Goal: Task Accomplishment & Management: Use online tool/utility

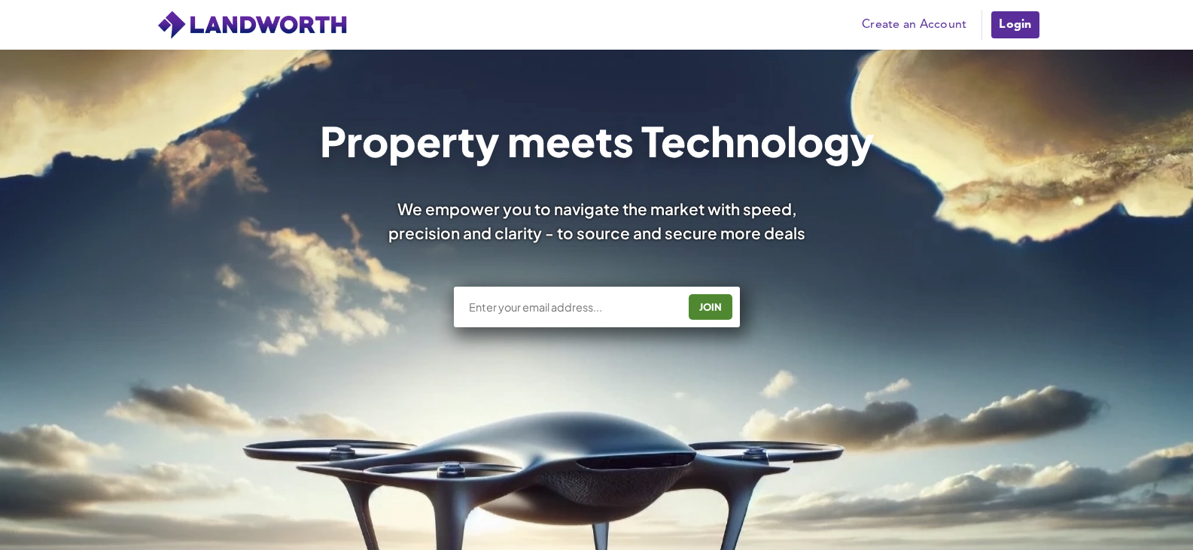
click at [1007, 22] on link "Login" at bounding box center [1015, 25] width 50 height 30
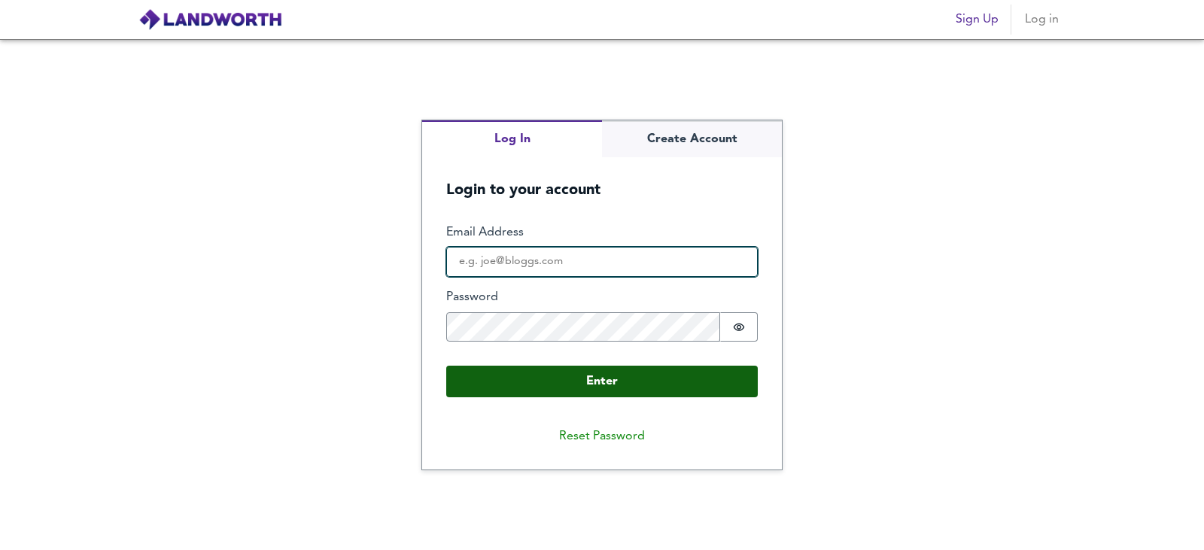
type input "[EMAIL_ADDRESS][DOMAIN_NAME]"
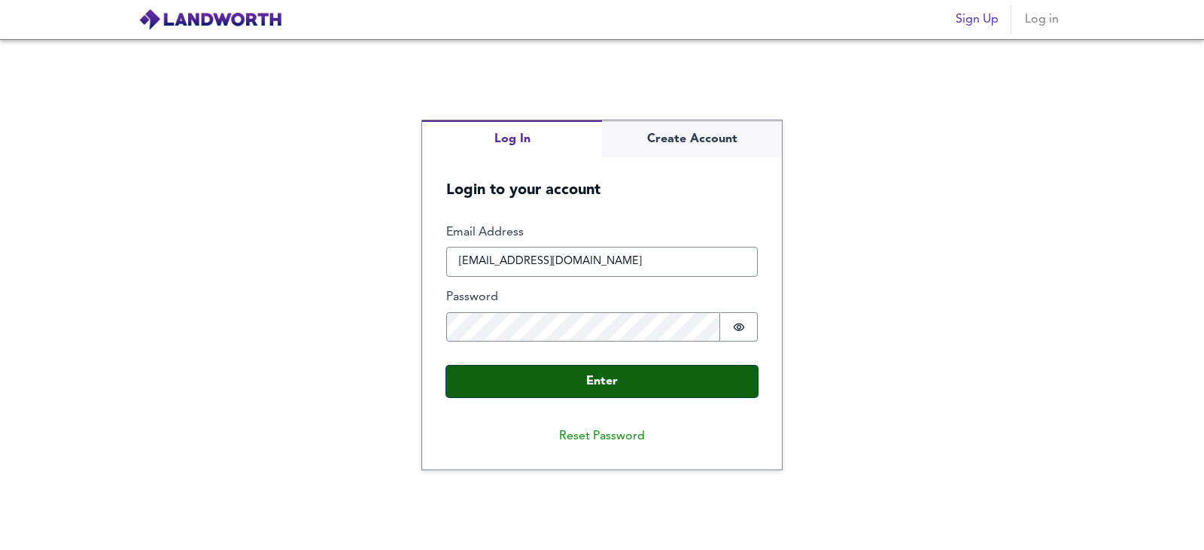
click at [554, 379] on button "Enter" at bounding box center [602, 382] width 312 height 32
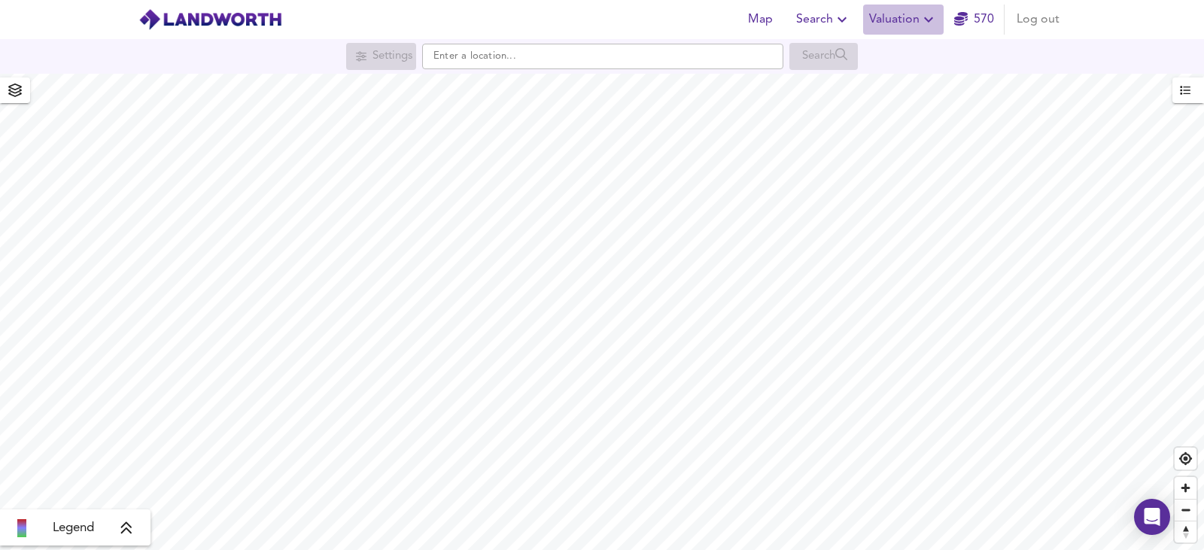
click at [884, 26] on span "Valuation" at bounding box center [903, 19] width 68 height 21
click at [874, 65] on li "New Valuation Report" at bounding box center [904, 54] width 180 height 27
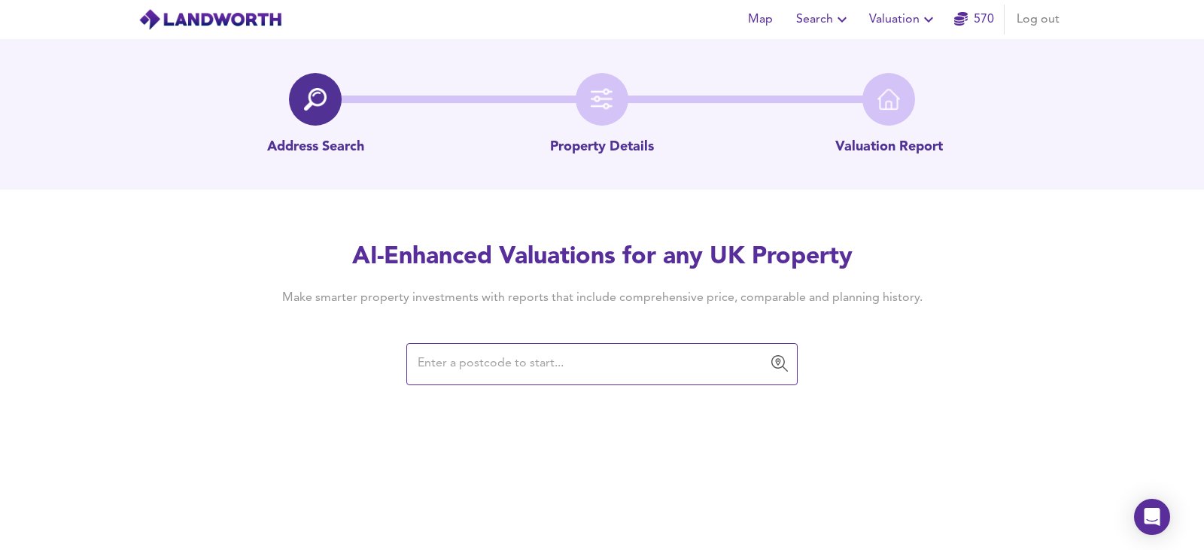
click at [497, 367] on input "text" at bounding box center [590, 364] width 355 height 29
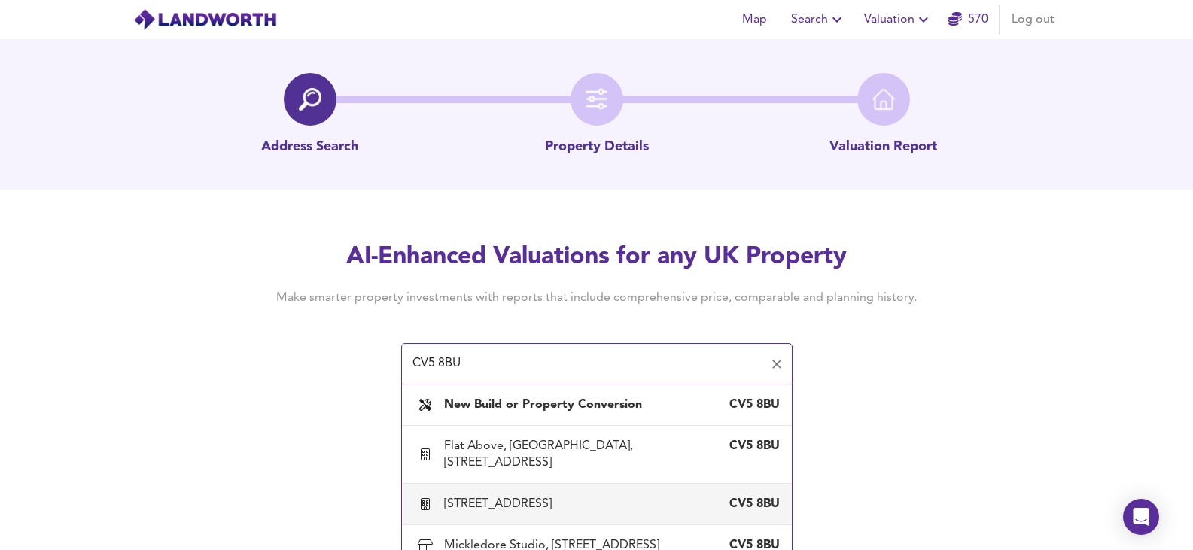
click at [499, 507] on div "21 Allesley Old Road, Coventry" at bounding box center [501, 504] width 114 height 17
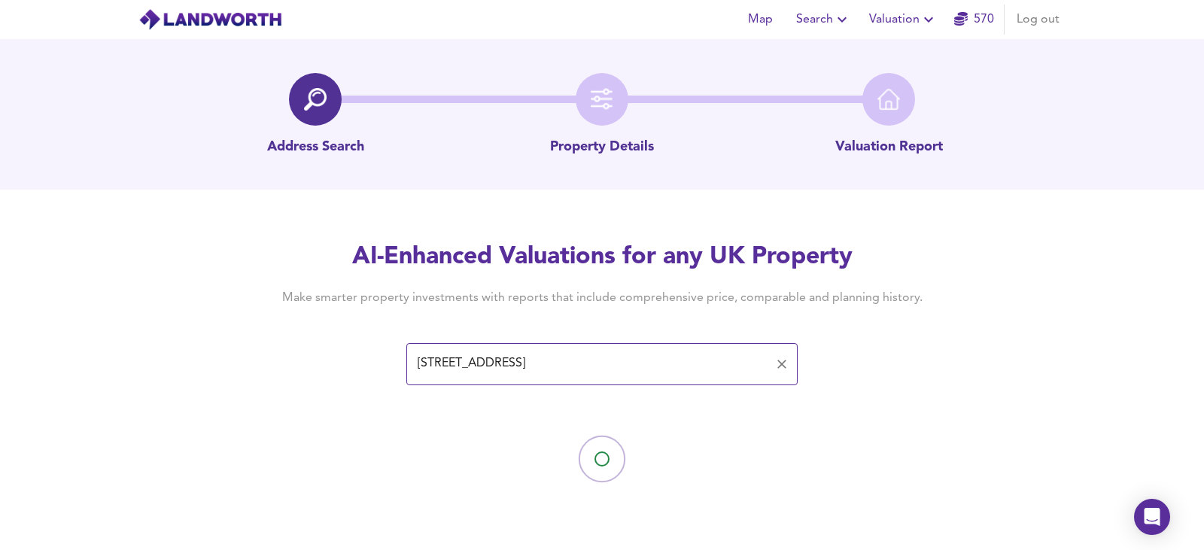
type input "21 Allesley Old Road, Coventry"
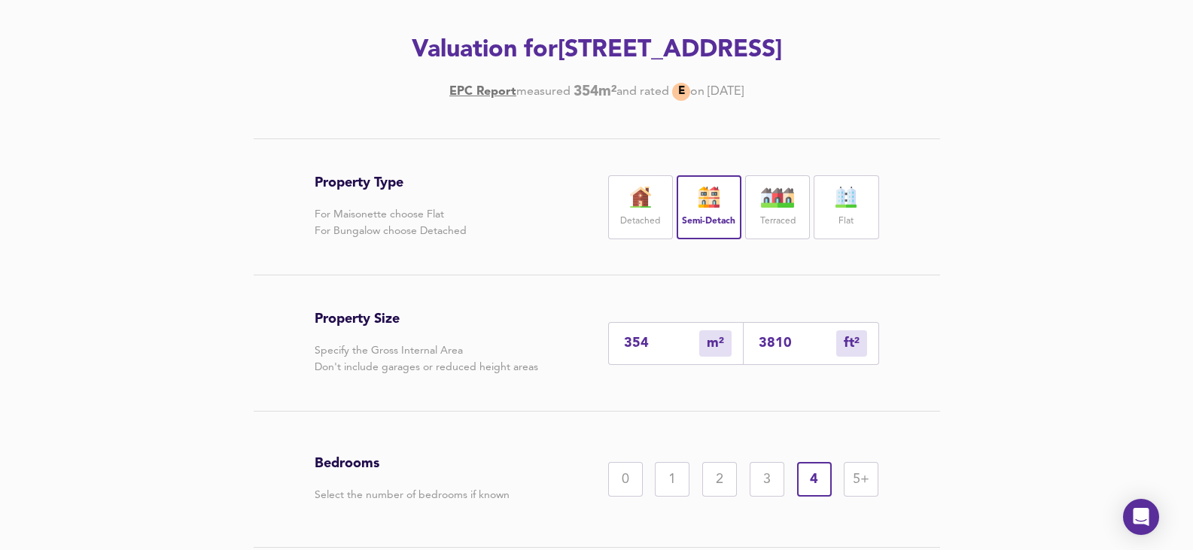
scroll to position [301, 0]
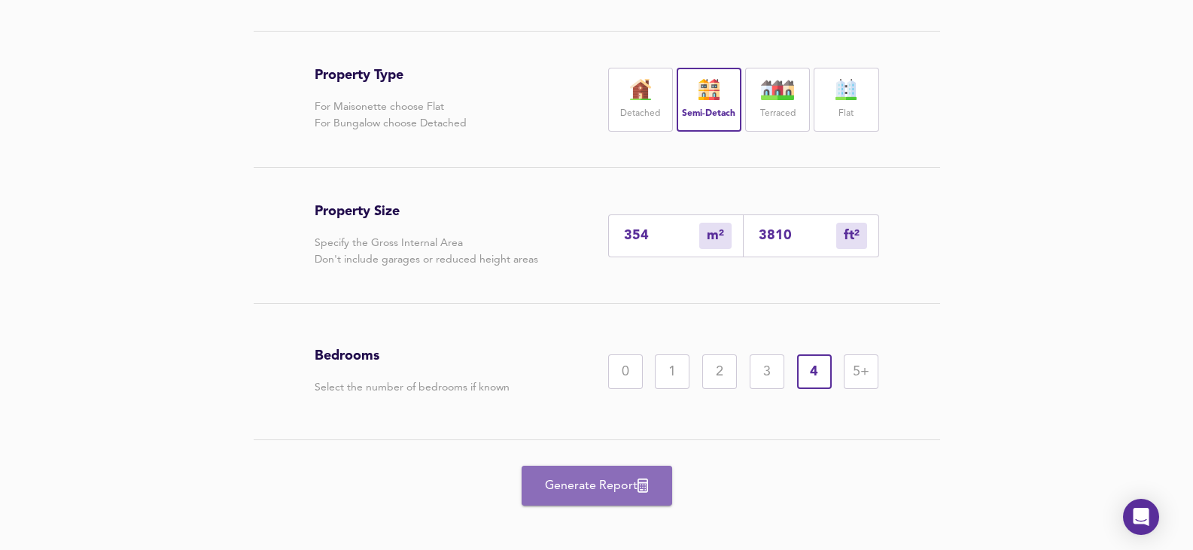
click at [660, 479] on button "Generate Report" at bounding box center [597, 486] width 151 height 40
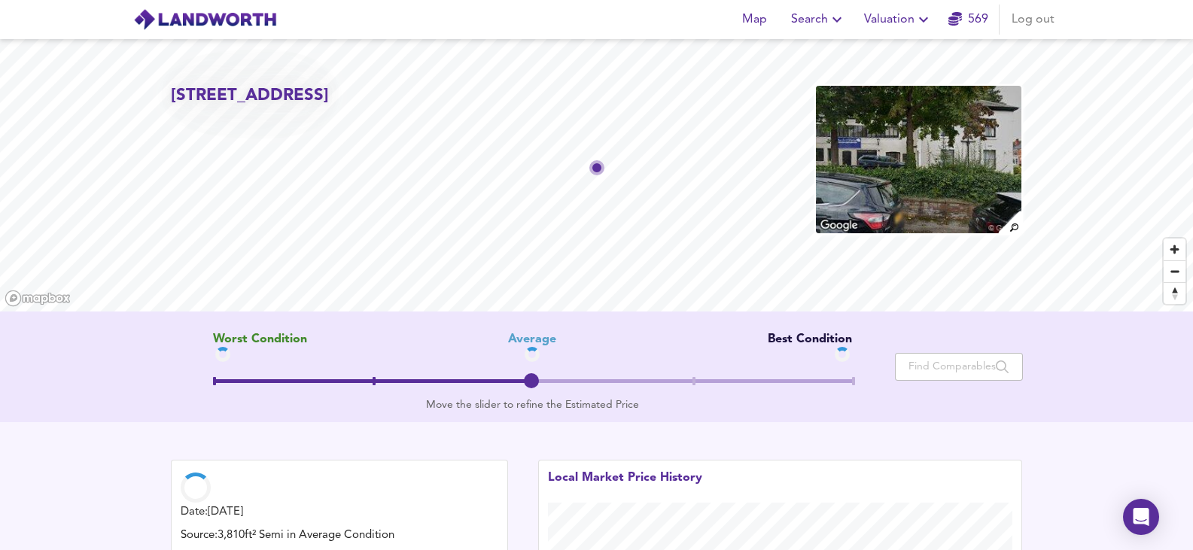
click at [934, 162] on img at bounding box center [918, 159] width 208 height 151
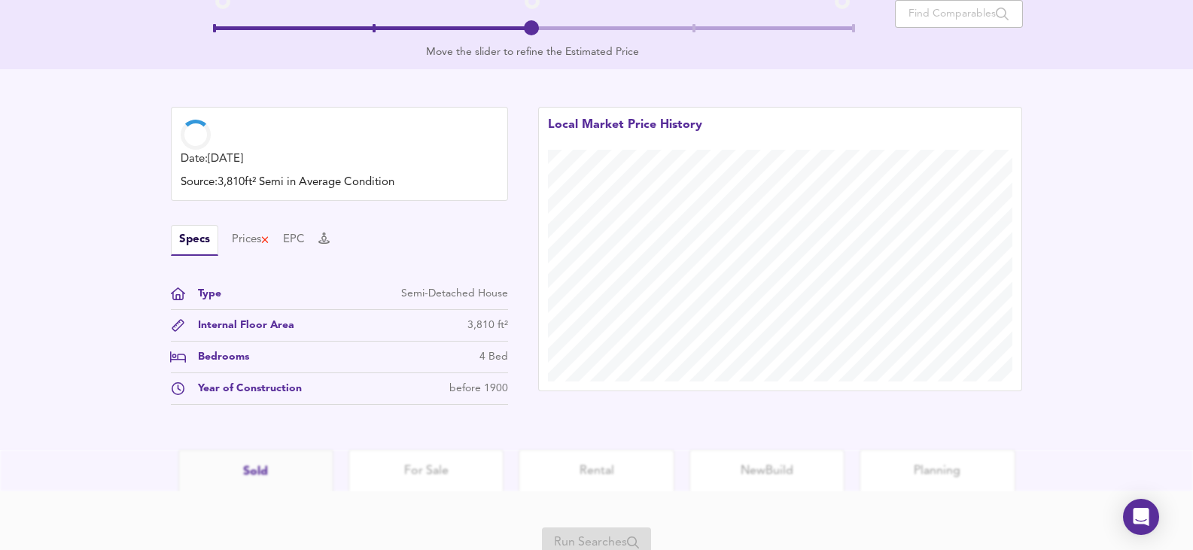
scroll to position [415, 0]
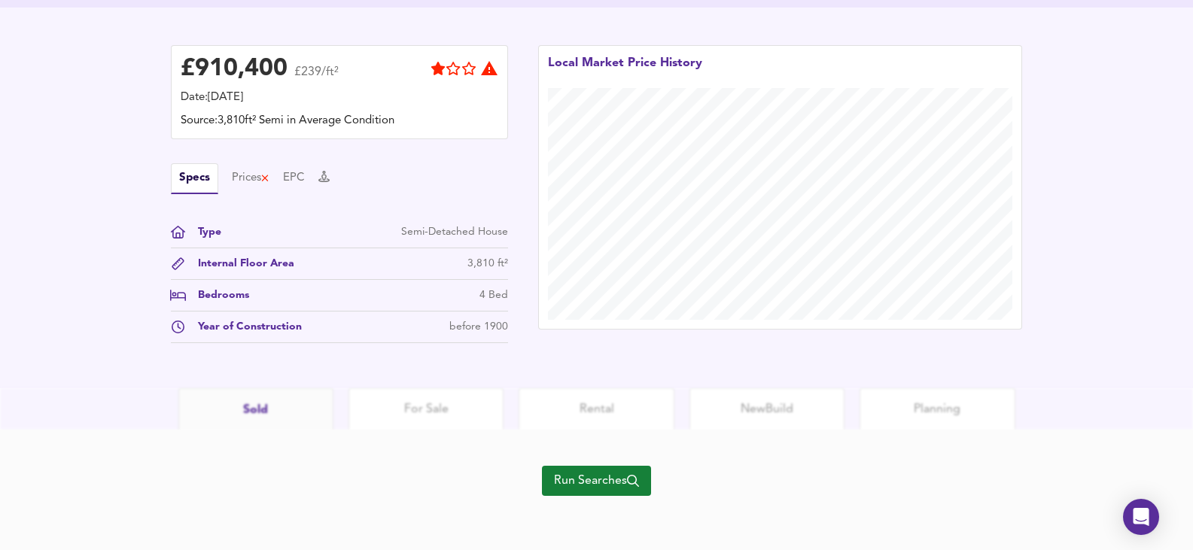
click at [561, 464] on div "Run Searches" at bounding box center [596, 490] width 109 height 120
click at [563, 499] on div "Run Searches" at bounding box center [596, 490] width 109 height 120
click at [570, 465] on div "Run Searches" at bounding box center [596, 490] width 109 height 120
click at [573, 476] on span "Run Searches" at bounding box center [596, 480] width 85 height 21
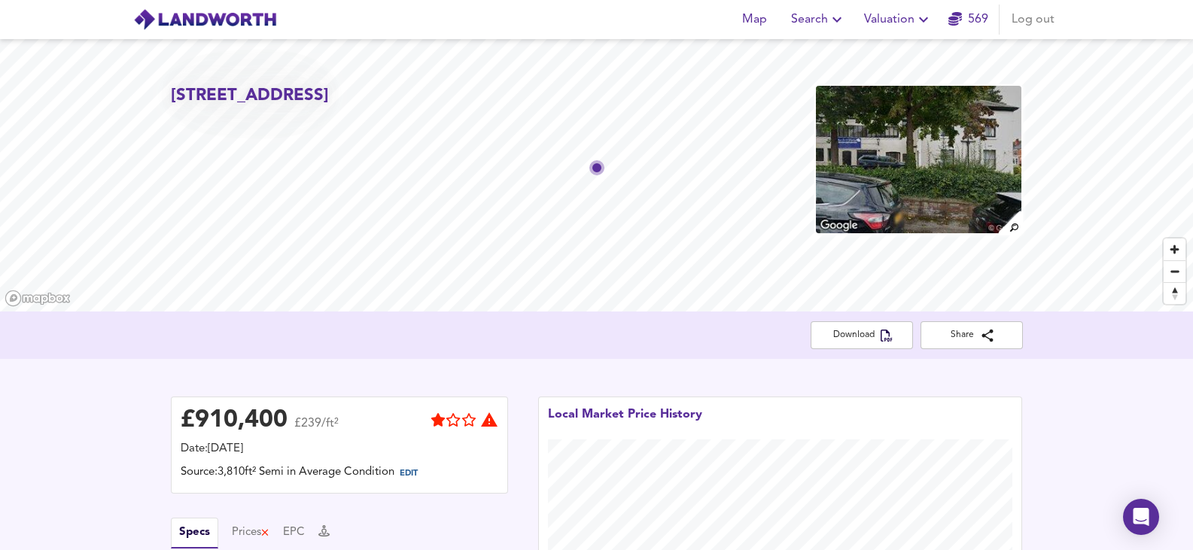
click at [858, 151] on img at bounding box center [918, 159] width 208 height 151
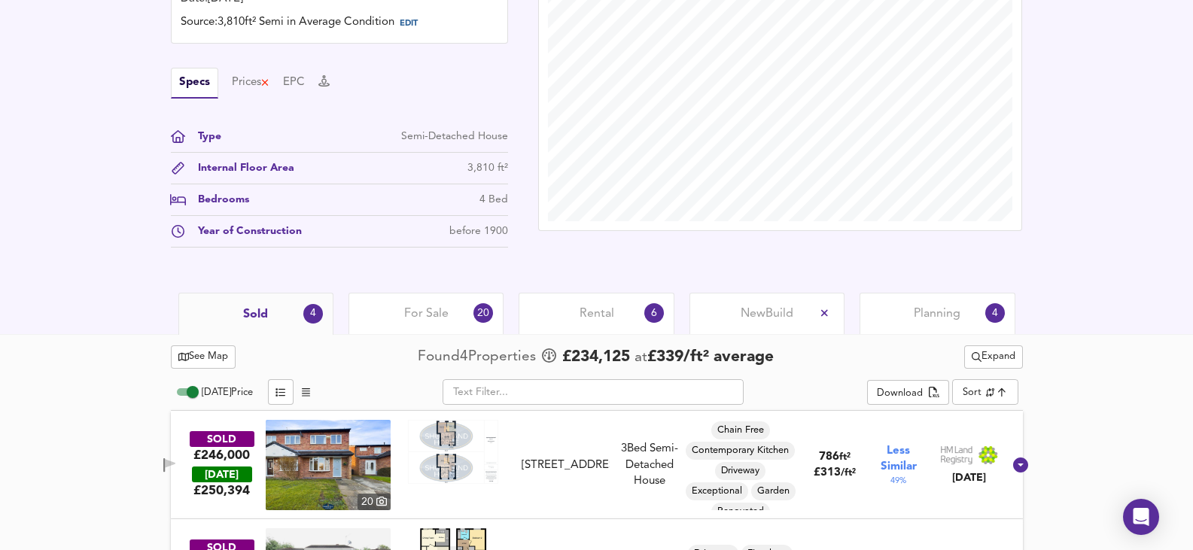
scroll to position [527, 0]
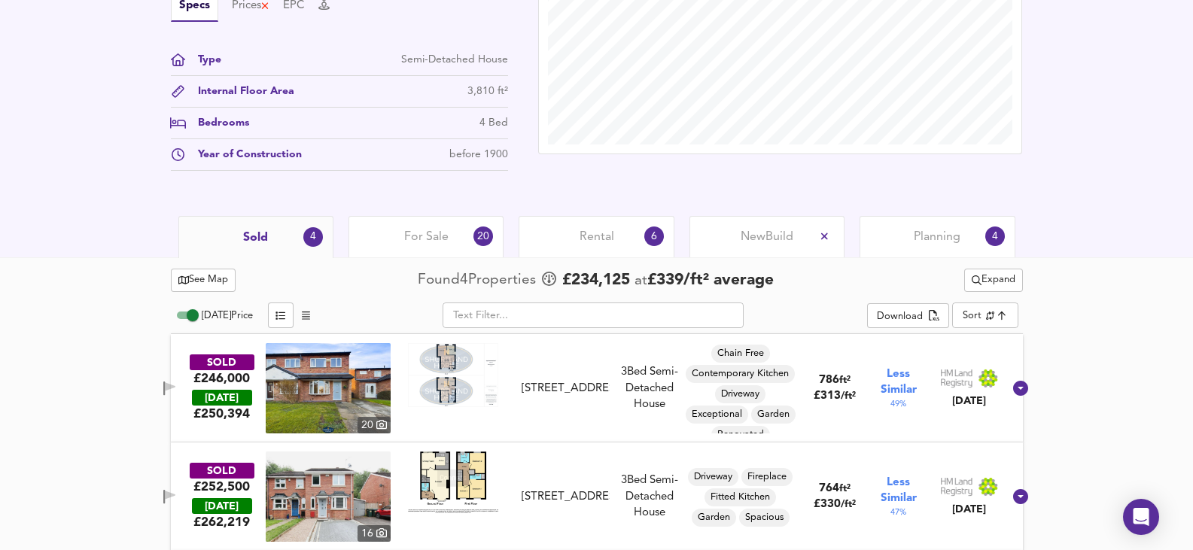
click at [400, 232] on div "For Sale 20" at bounding box center [425, 236] width 155 height 41
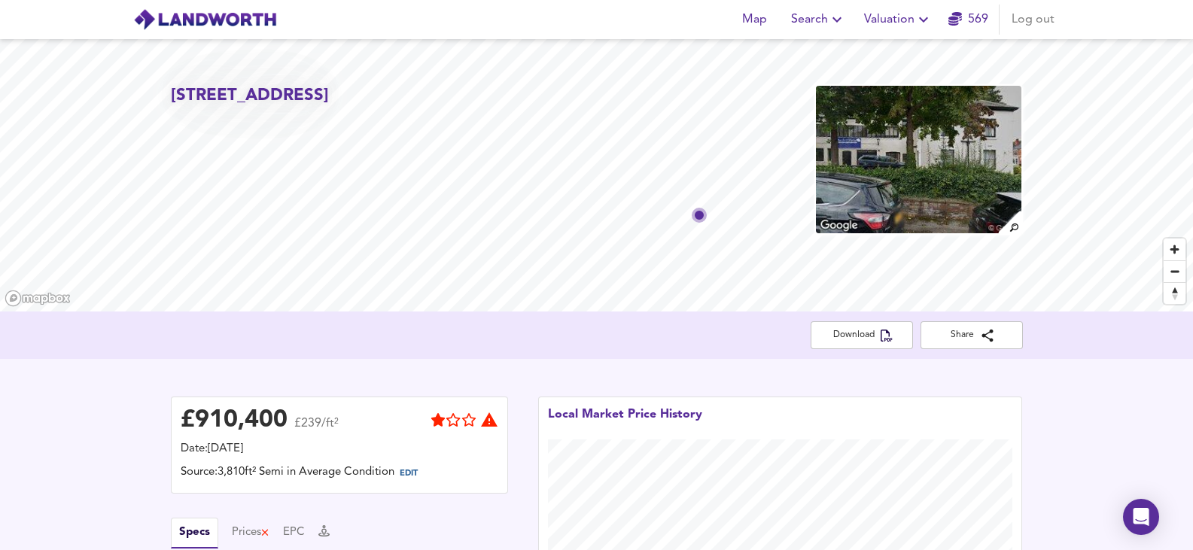
click at [909, 18] on span "Valuation" at bounding box center [898, 19] width 68 height 21
click at [917, 55] on li "New Valuation Report" at bounding box center [898, 54] width 180 height 27
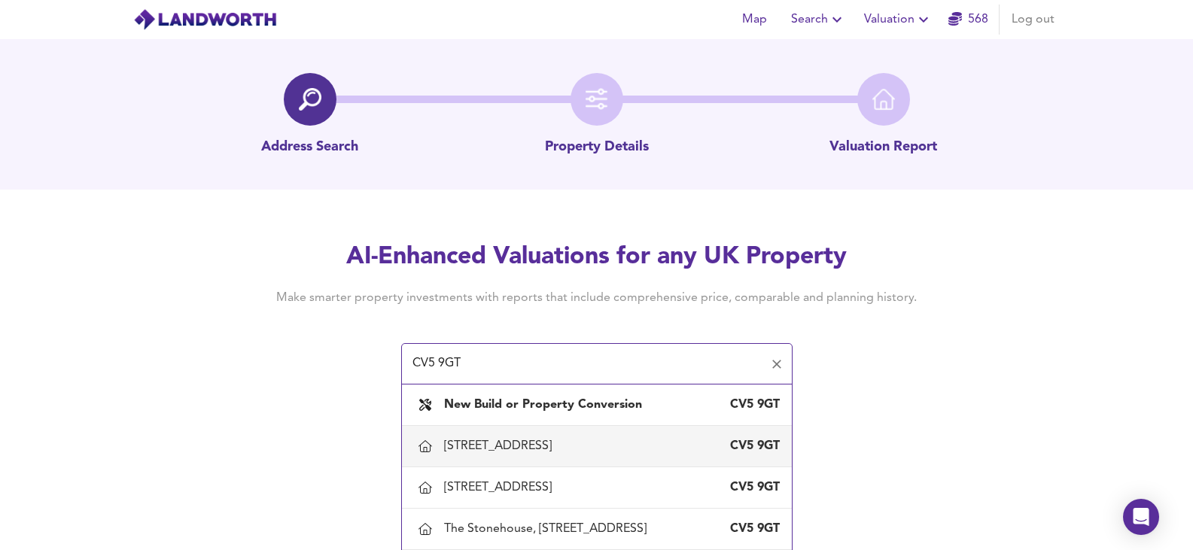
click at [547, 447] on div "59 Birmingham Road, Coventry" at bounding box center [501, 446] width 114 height 17
type input "59 Birmingham Road, Coventry"
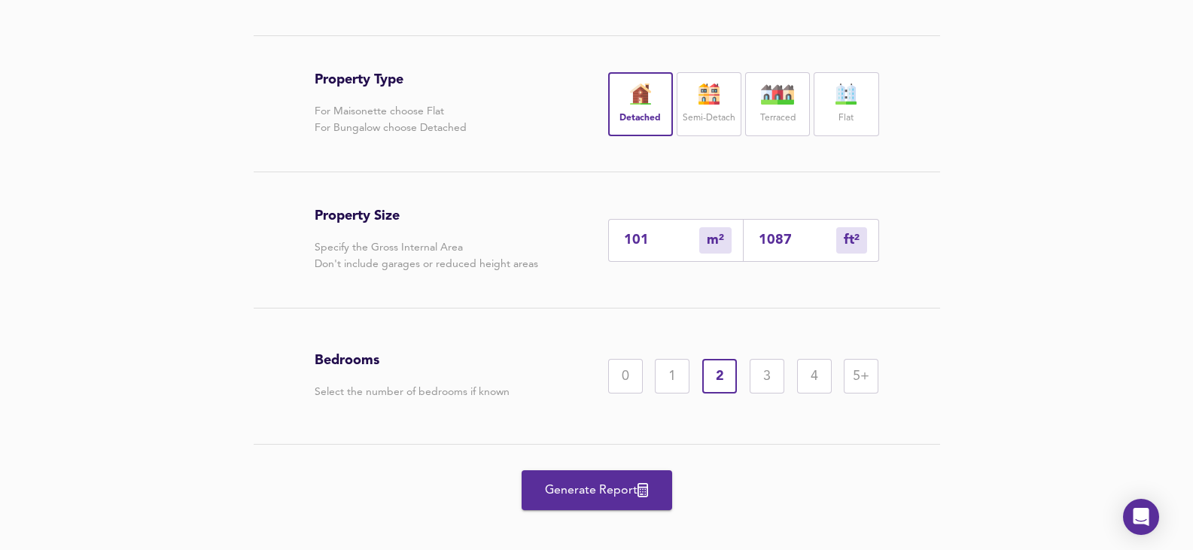
scroll to position [312, 0]
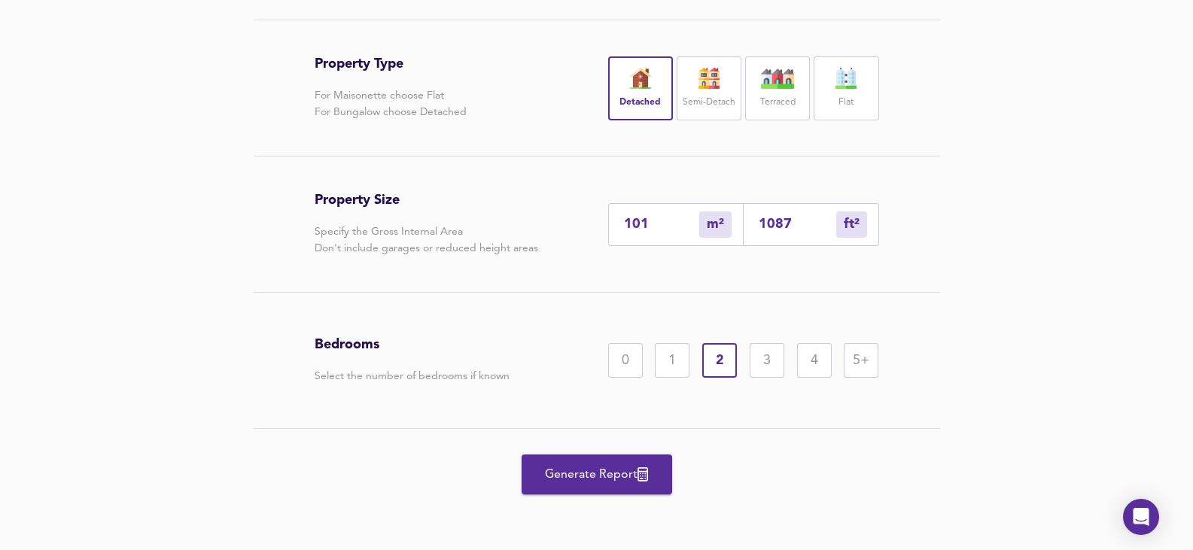
click at [593, 483] on span "Generate Report" at bounding box center [597, 474] width 120 height 21
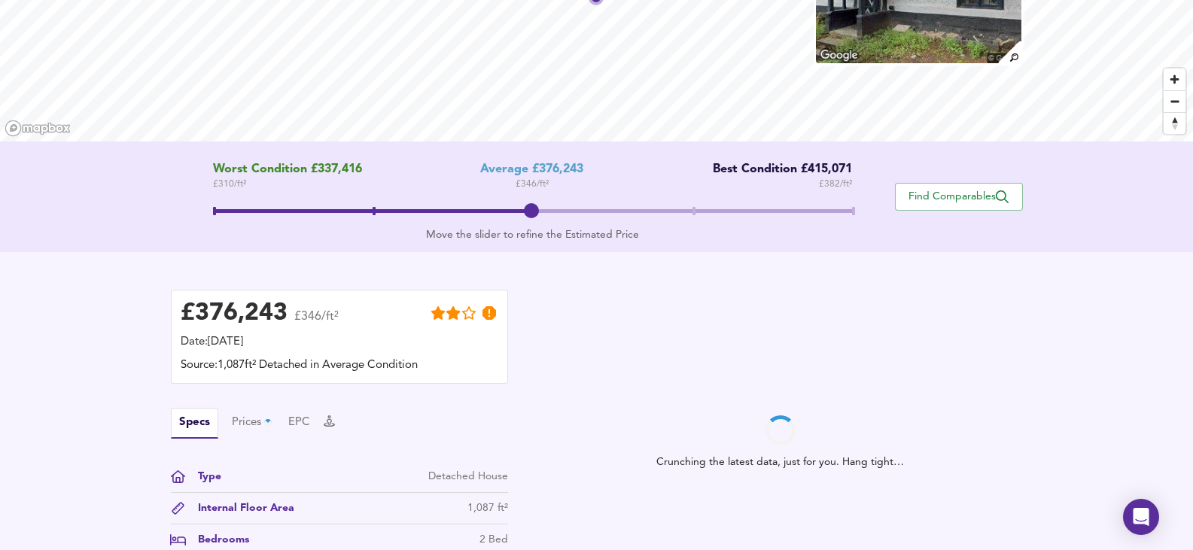
scroll to position [226, 0]
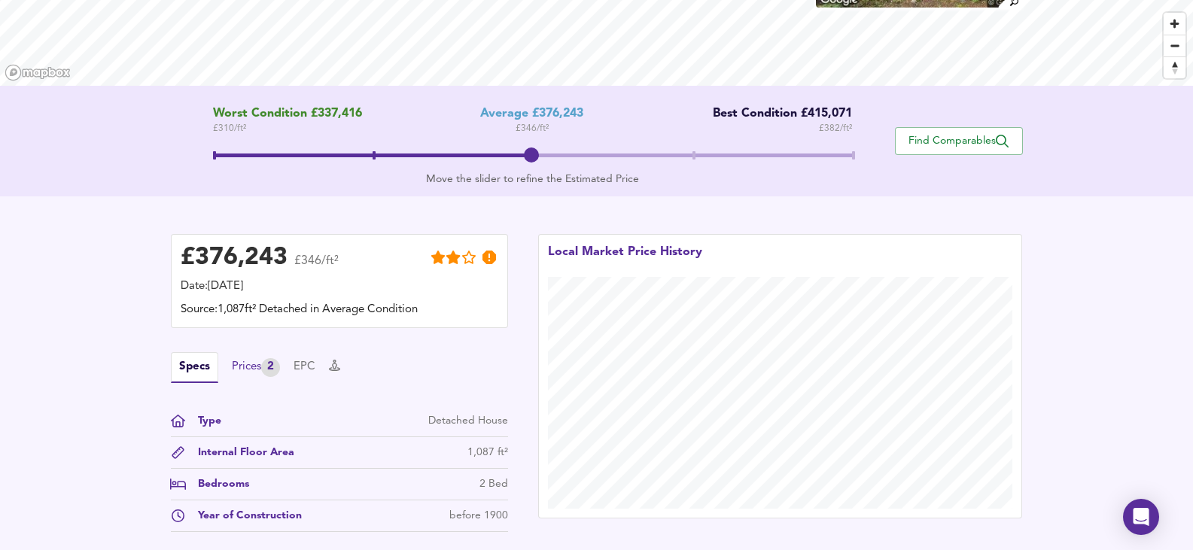
click at [256, 373] on div "Prices 2" at bounding box center [256, 367] width 48 height 19
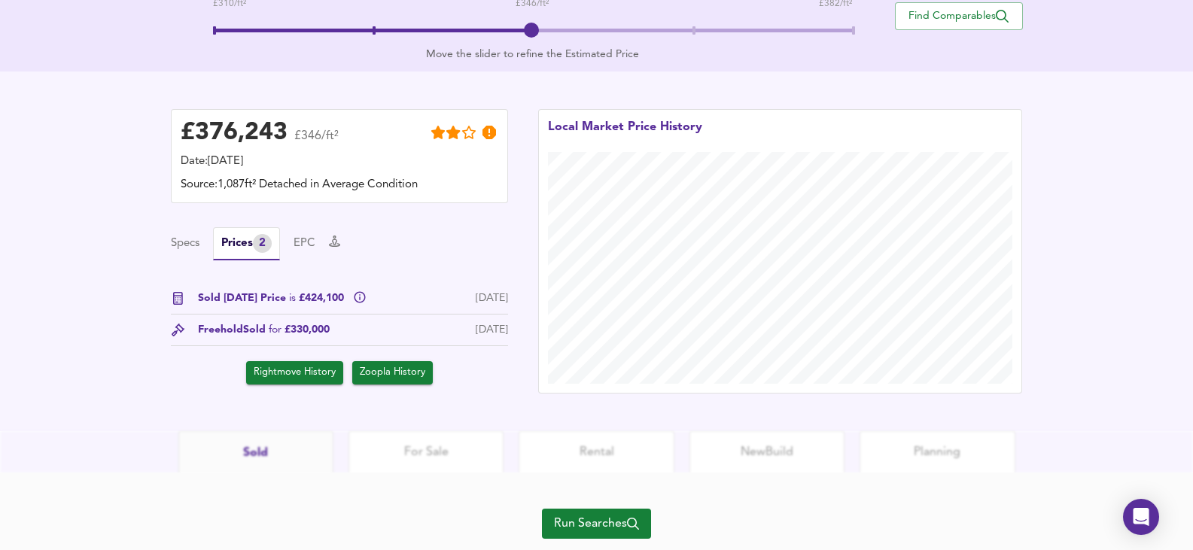
scroll to position [376, 0]
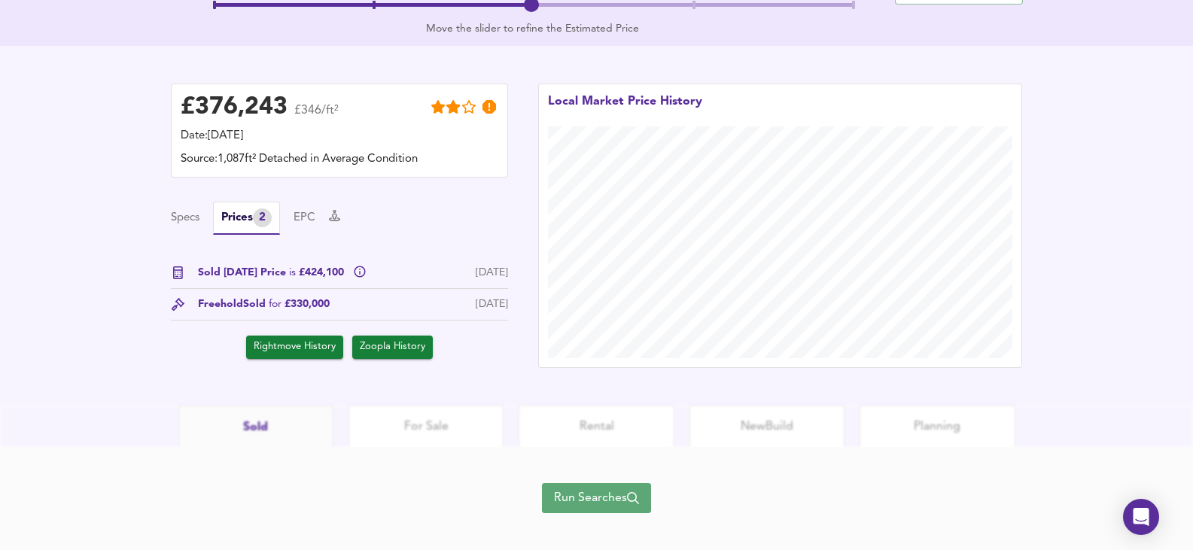
click at [638, 492] on icon "button" at bounding box center [633, 498] width 12 height 12
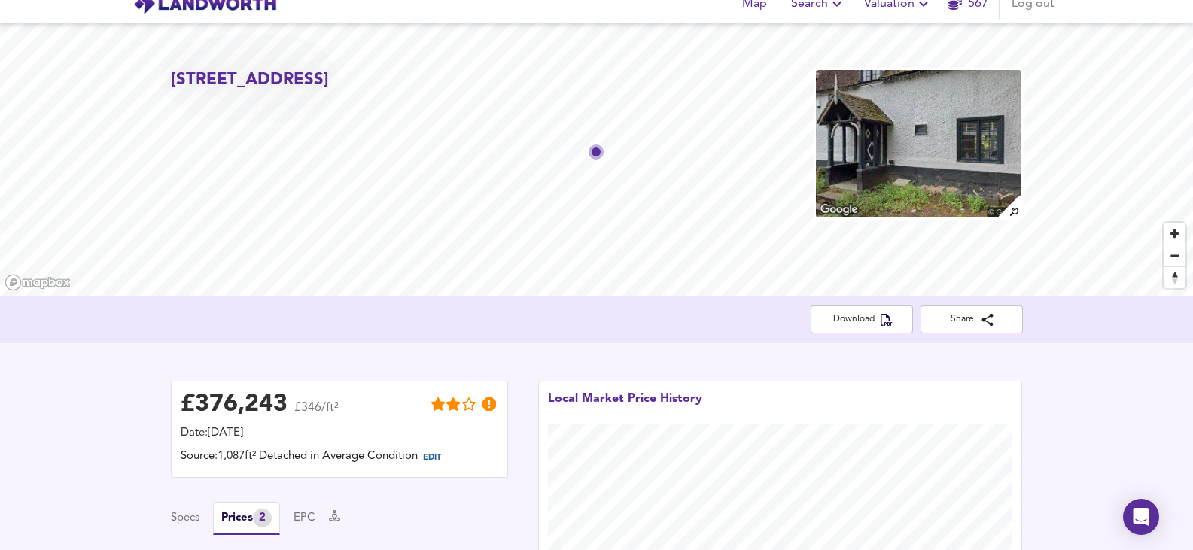
scroll to position [12, 0]
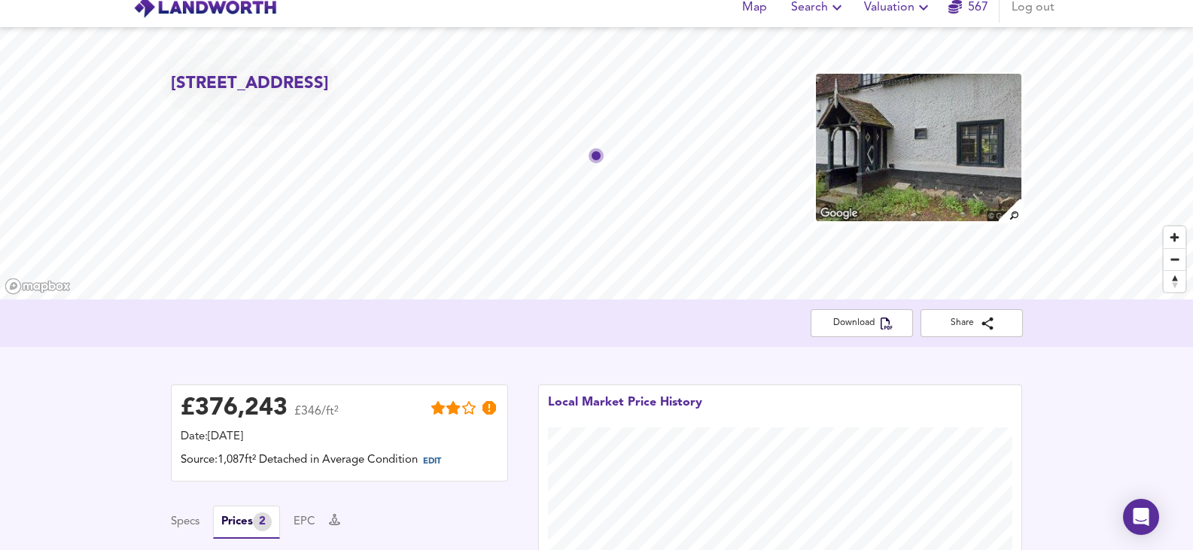
click at [898, 171] on img at bounding box center [918, 147] width 208 height 151
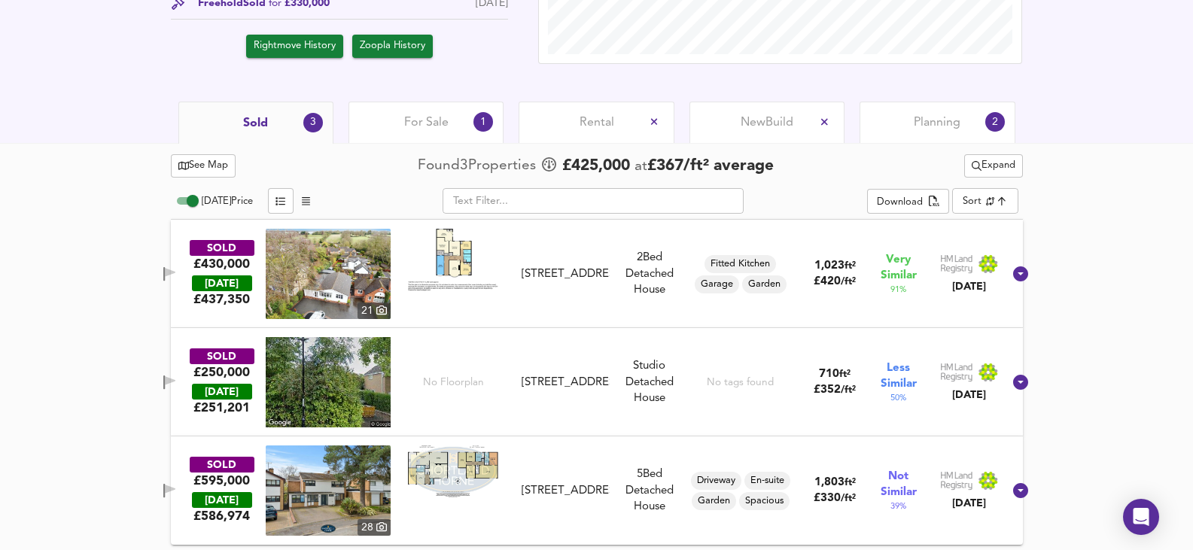
scroll to position [619, 0]
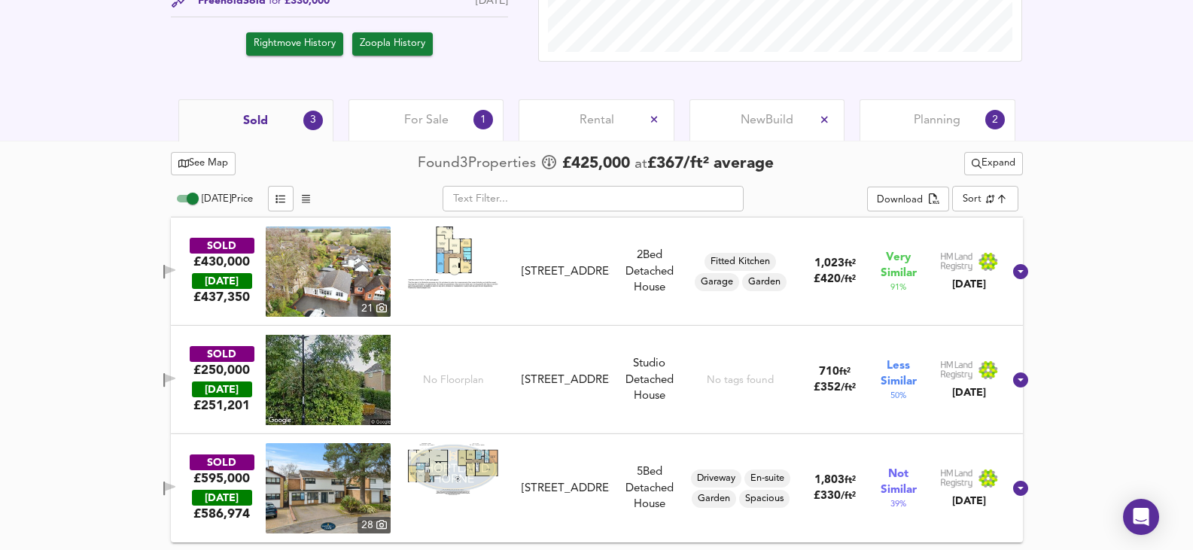
click at [343, 266] on img at bounding box center [328, 272] width 125 height 90
click at [302, 252] on img at bounding box center [328, 272] width 125 height 90
